Goal: Task Accomplishment & Management: Manage account settings

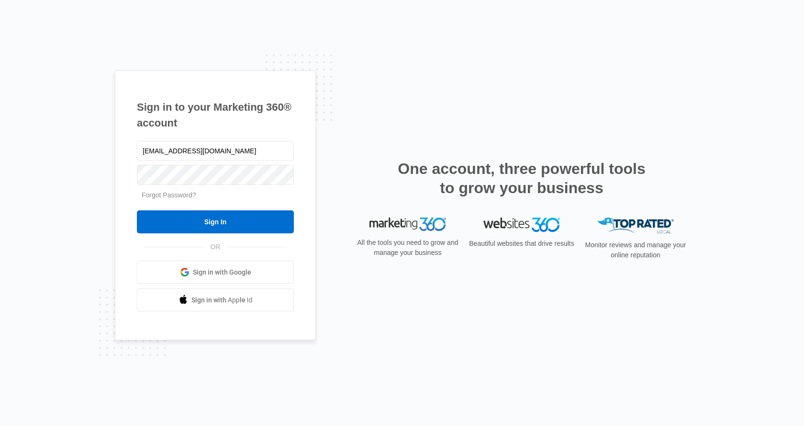
type input "[EMAIL_ADDRESS][DOMAIN_NAME]"
click at [232, 218] on input "Sign In" at bounding box center [215, 221] width 157 height 23
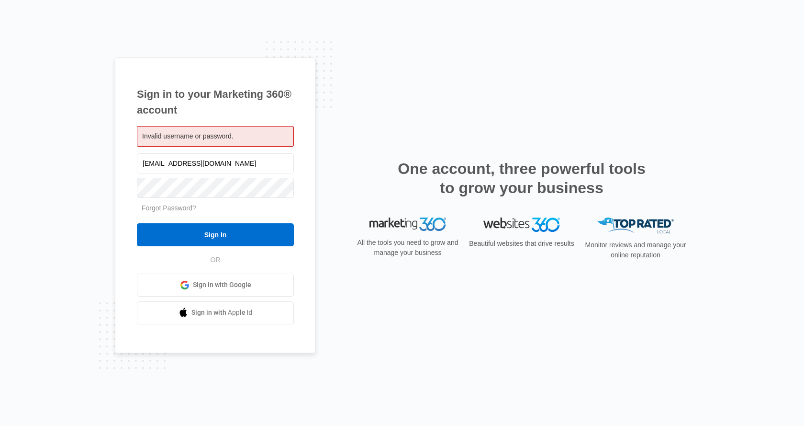
click at [215, 132] on span "Invalid username or password." at bounding box center [187, 136] width 91 height 8
click at [186, 162] on input "[EMAIL_ADDRESS][DOMAIN_NAME]" at bounding box center [215, 163] width 157 height 20
click at [194, 135] on span "Invalid username or password." at bounding box center [187, 136] width 91 height 8
click at [225, 163] on input "[EMAIL_ADDRESS][DOMAIN_NAME]" at bounding box center [215, 163] width 157 height 20
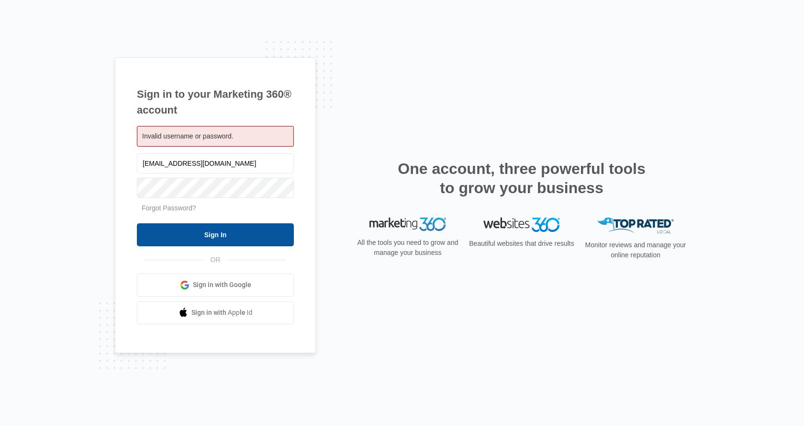
click at [228, 230] on input "Sign In" at bounding box center [215, 234] width 157 height 23
